Goal: Navigation & Orientation: Find specific page/section

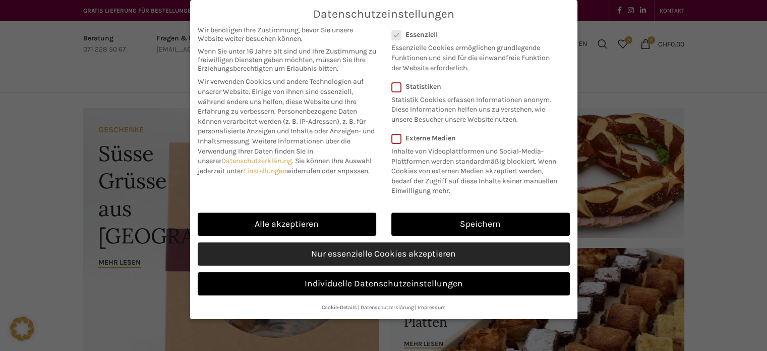
click at [344, 256] on link "Nur essenzielle Cookies akzeptieren" at bounding box center [384, 253] width 372 height 23
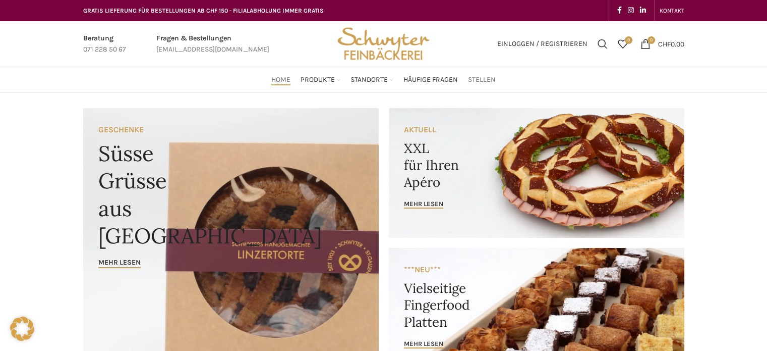
click at [482, 78] on span "Stellen" at bounding box center [482, 80] width 28 height 10
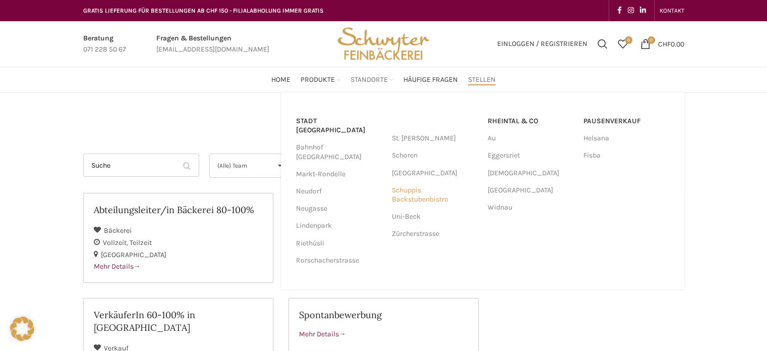
click at [401, 197] on link "Schuppis Backstubenbistro" at bounding box center [435, 195] width 86 height 26
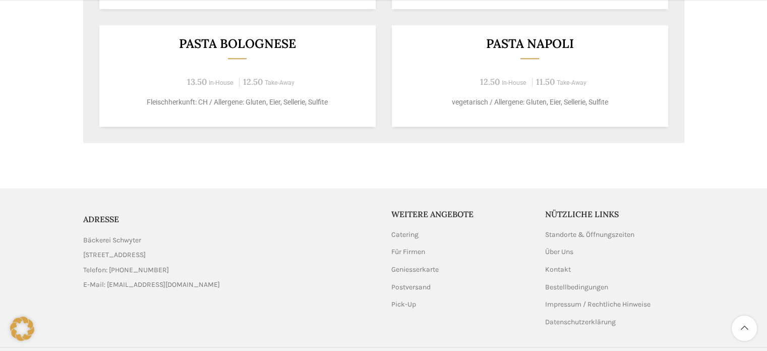
scroll to position [1017, 0]
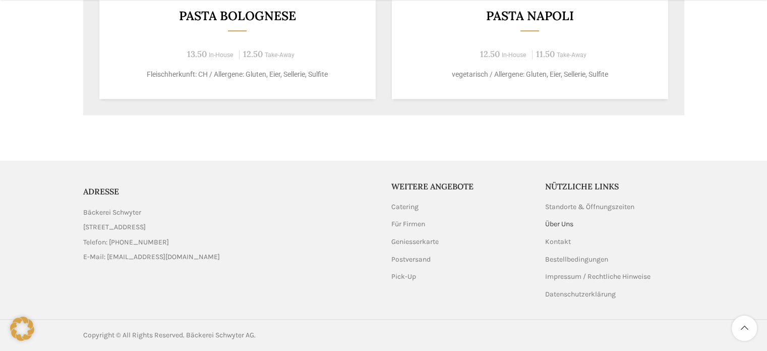
click at [558, 223] on link "Über Uns" at bounding box center [559, 224] width 29 height 10
